Goal: Task Accomplishment & Management: Manage account settings

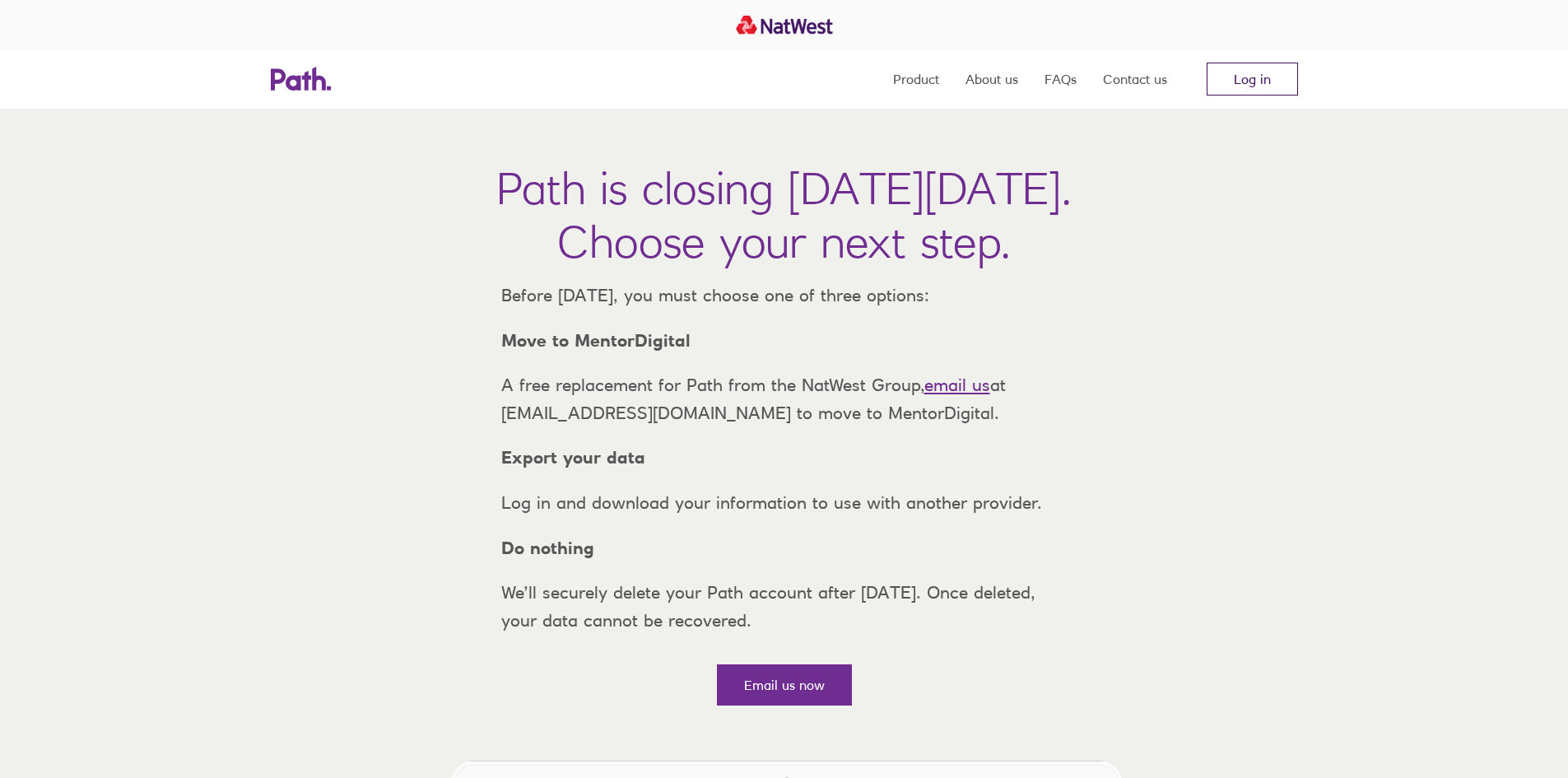
click at [1244, 80] on link "Log in" at bounding box center [1251, 79] width 92 height 33
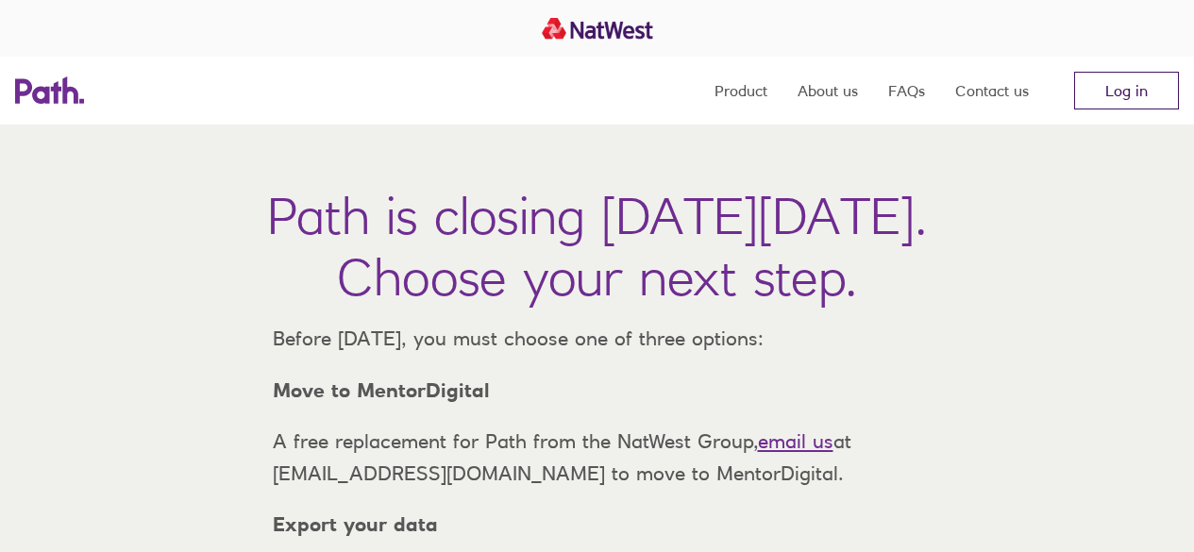
click at [1129, 79] on link "Log in" at bounding box center [1126, 91] width 105 height 38
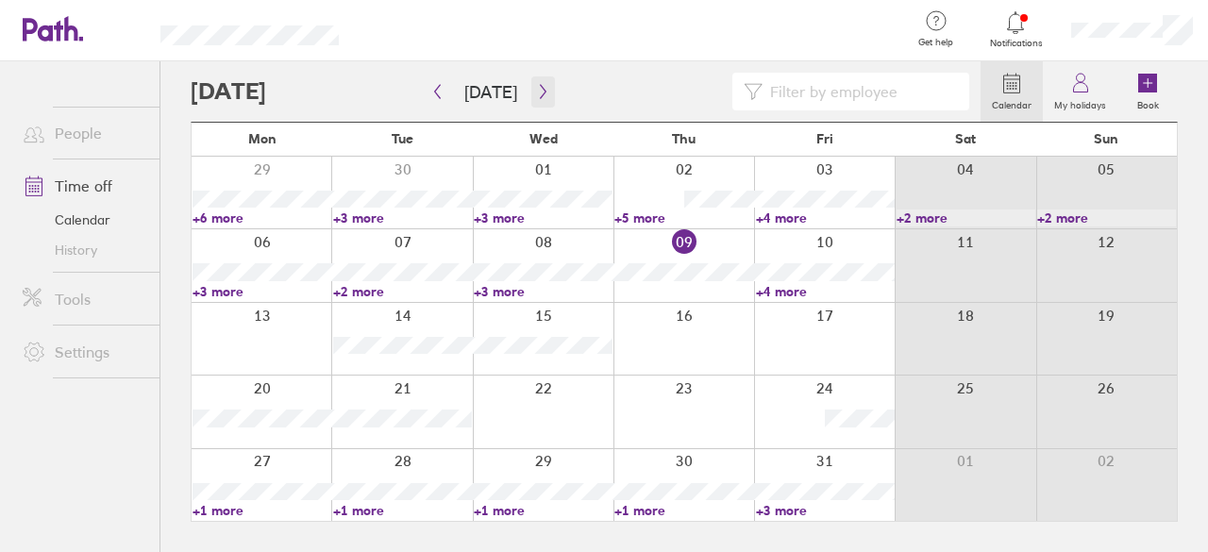
click at [543, 91] on icon "button" at bounding box center [543, 91] width 14 height 15
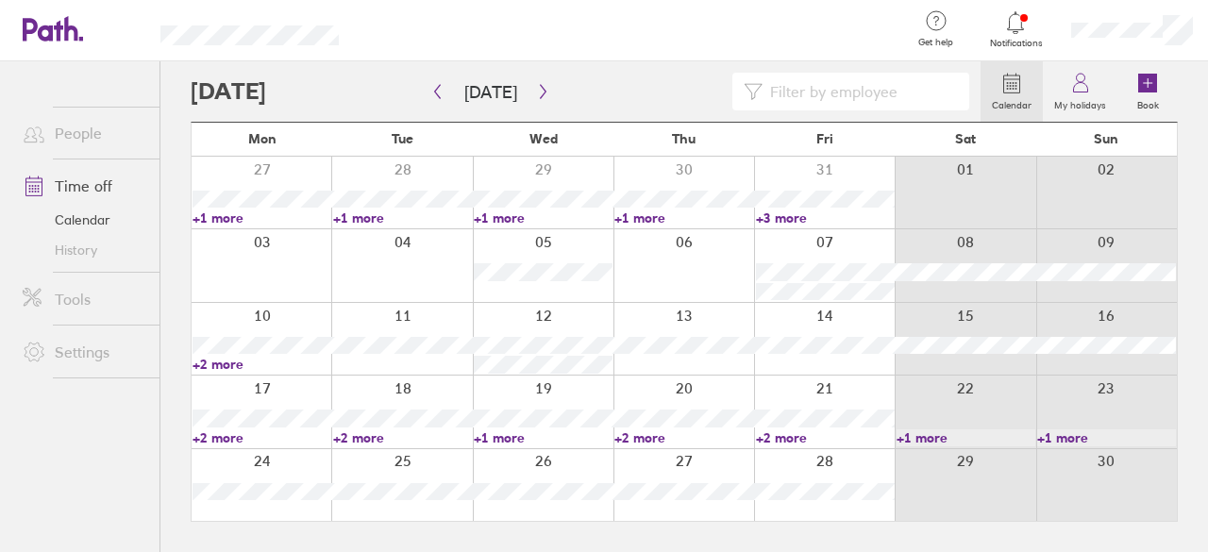
click at [234, 437] on link "+2 more" at bounding box center [262, 437] width 139 height 17
